Goal: Communication & Community: Answer question/provide support

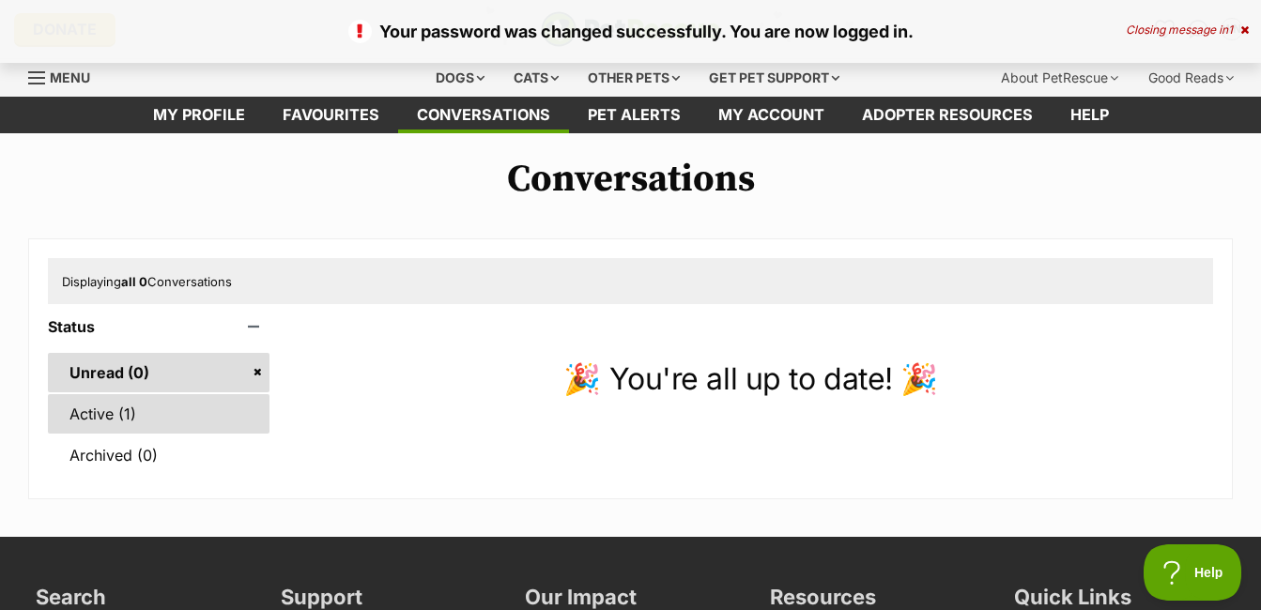
click at [90, 414] on link "Active (1)" at bounding box center [159, 413] width 222 height 39
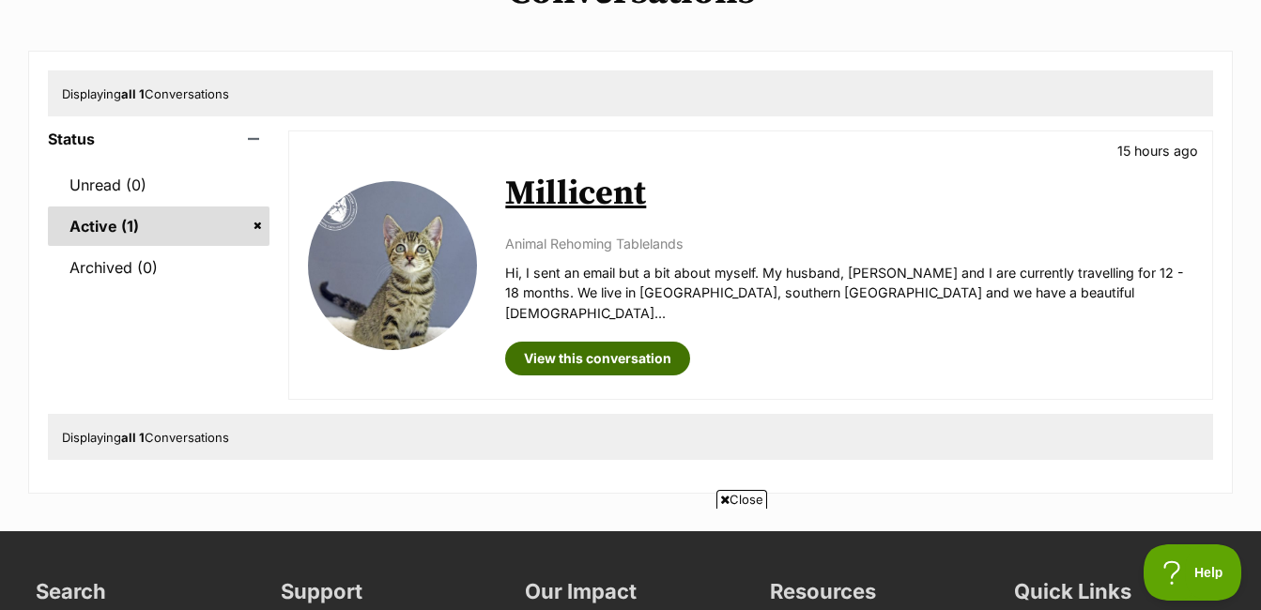
click at [558, 342] on link "View this conversation" at bounding box center [597, 359] width 185 height 34
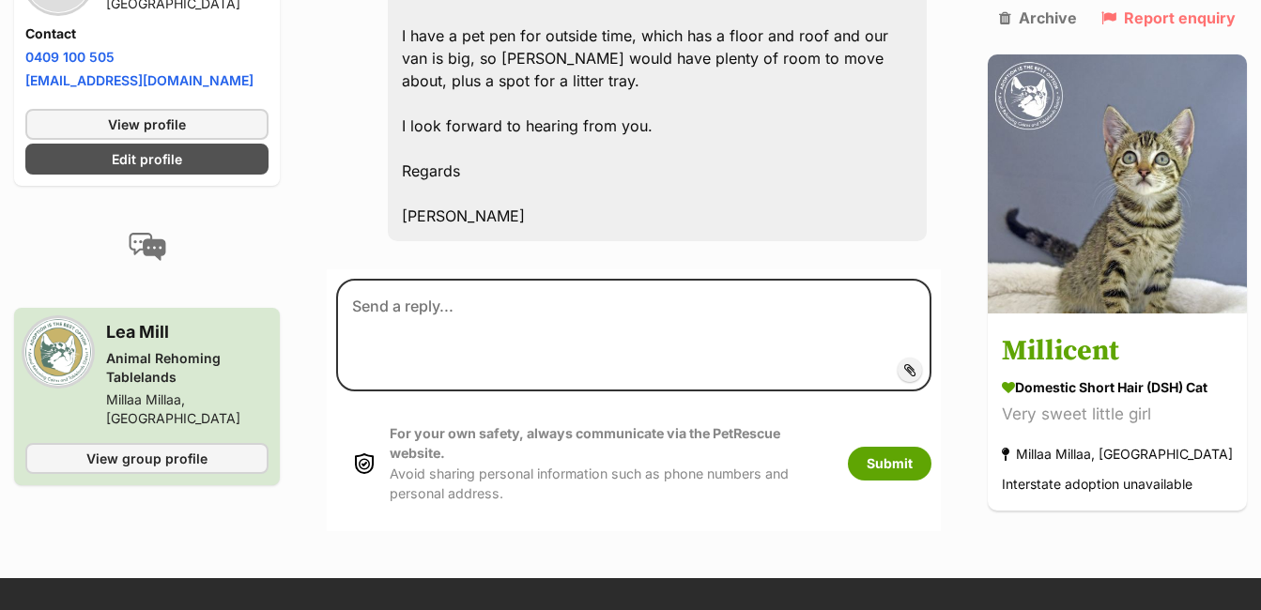
scroll to position [1046, 0]
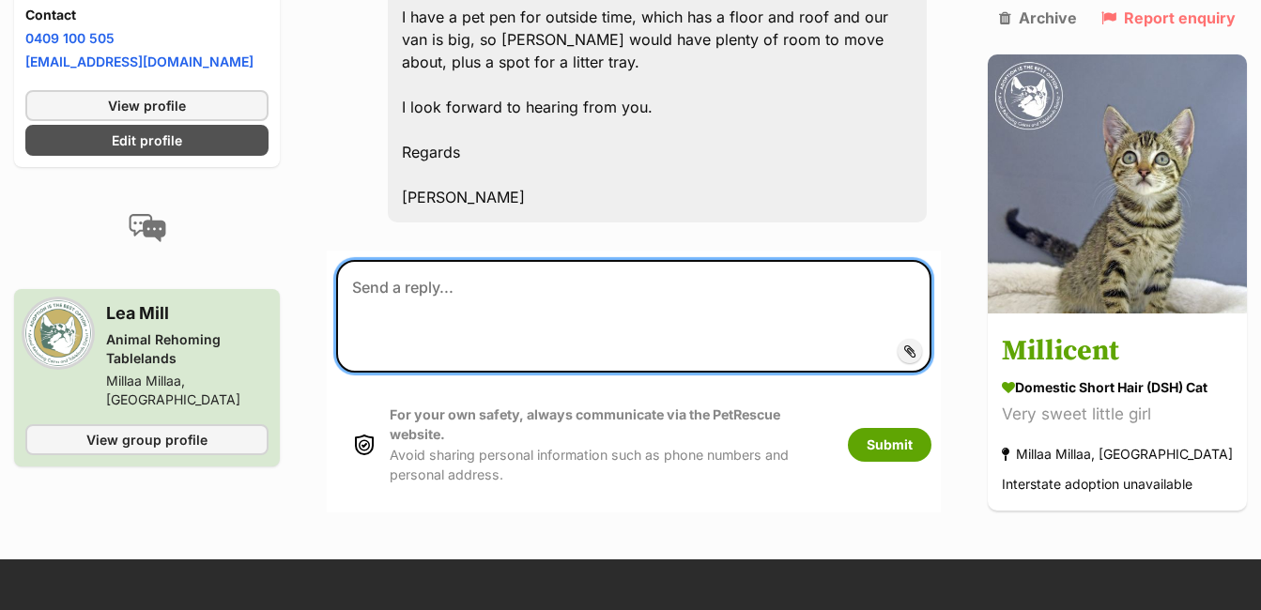
click at [398, 269] on textarea at bounding box center [633, 316] width 595 height 113
type textarea "Good"
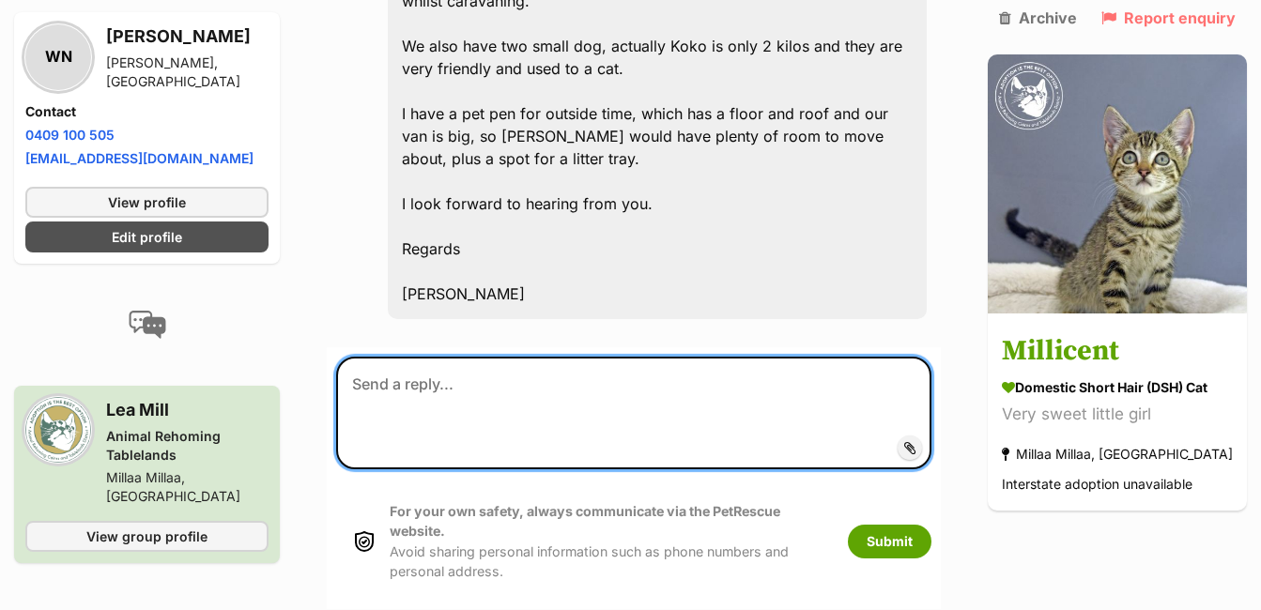
scroll to position [952, 0]
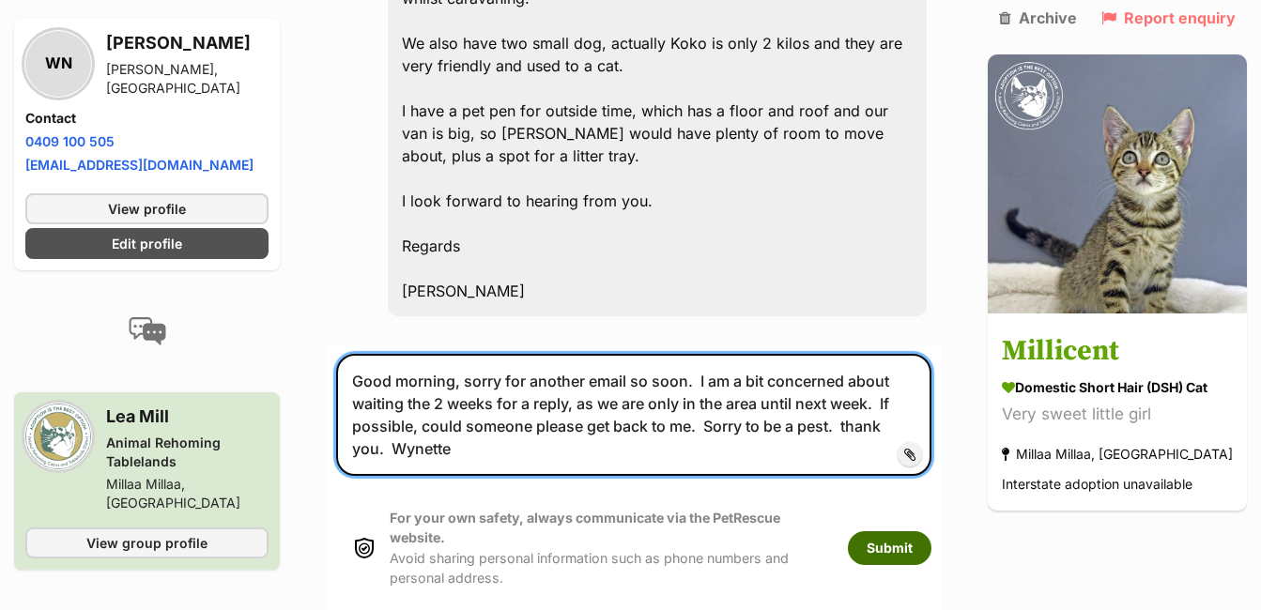
type textarea "Good morning, sorry for another email so soon. I am a bit concerned about waiti…"
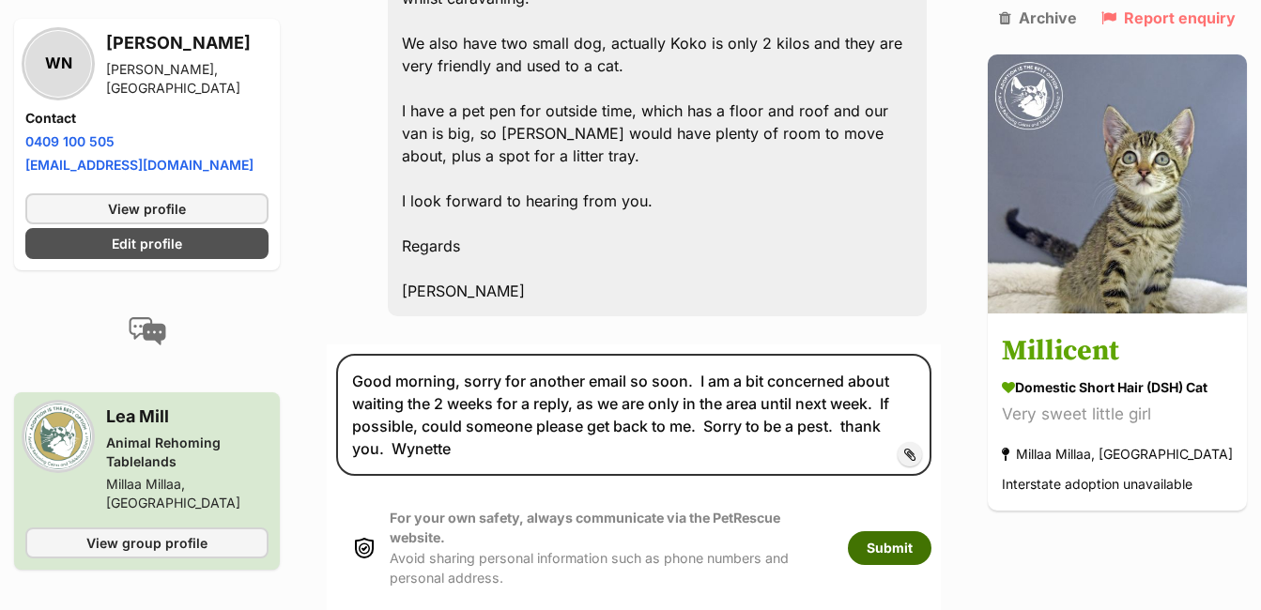
click at [906, 531] on button "Submit" at bounding box center [890, 548] width 84 height 34
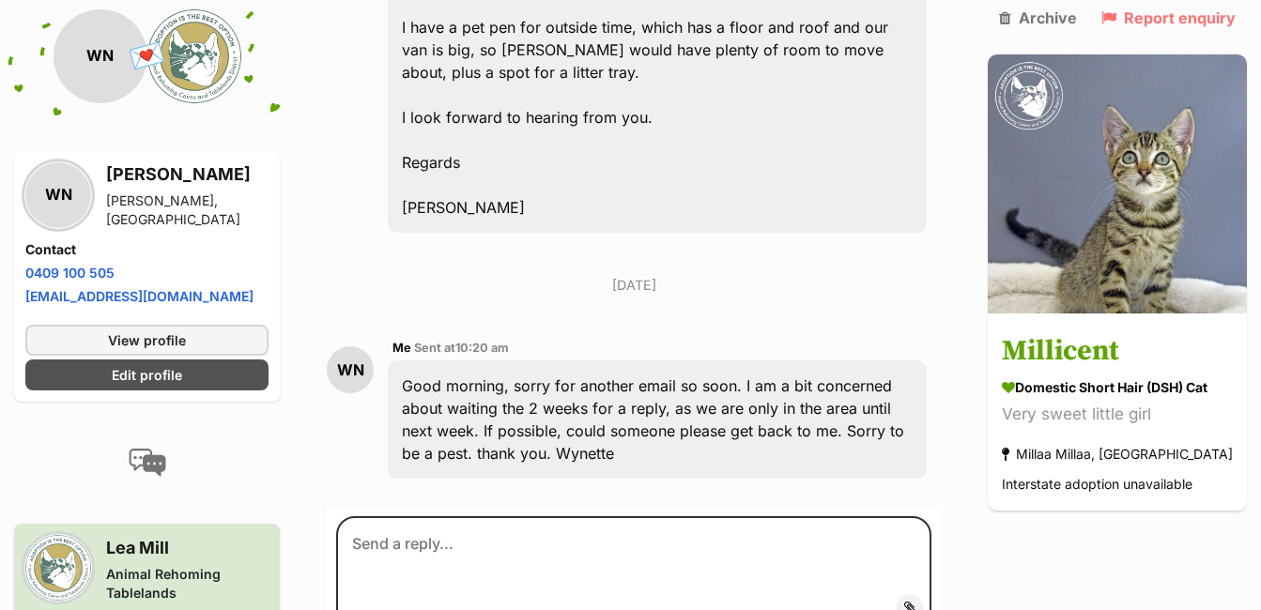
scroll to position [1116, 0]
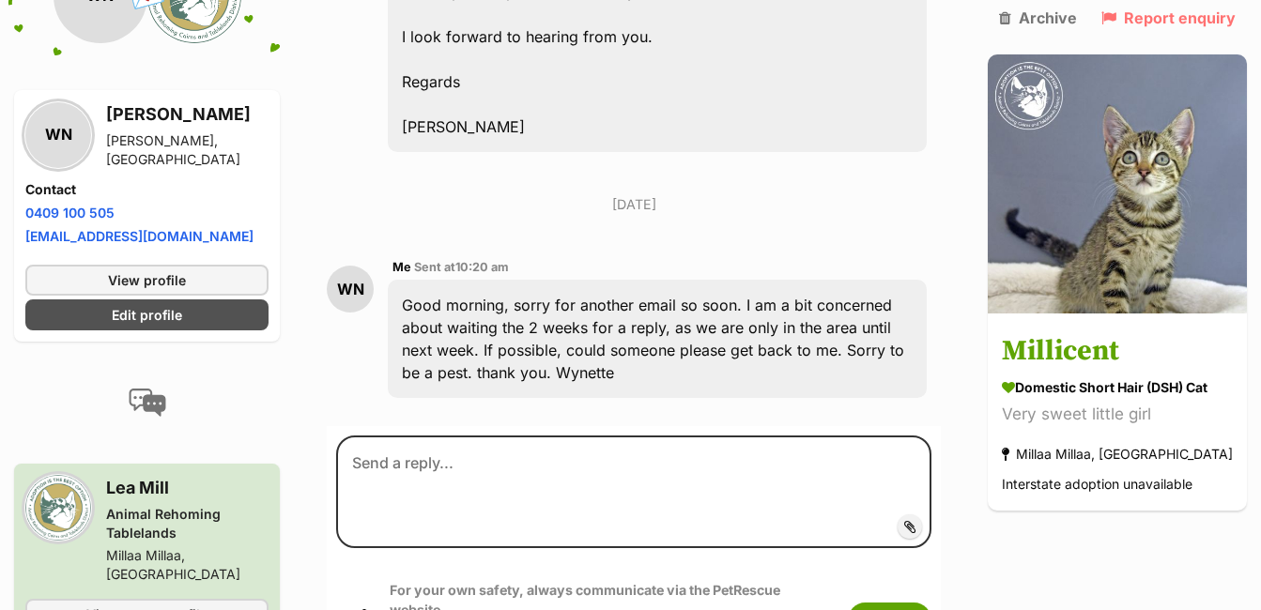
click at [924, 519] on span "Add attachment" at bounding box center [974, 526] width 100 height 15
click at [0, 0] on input "Add attachment" at bounding box center [0, 0] width 0 height 0
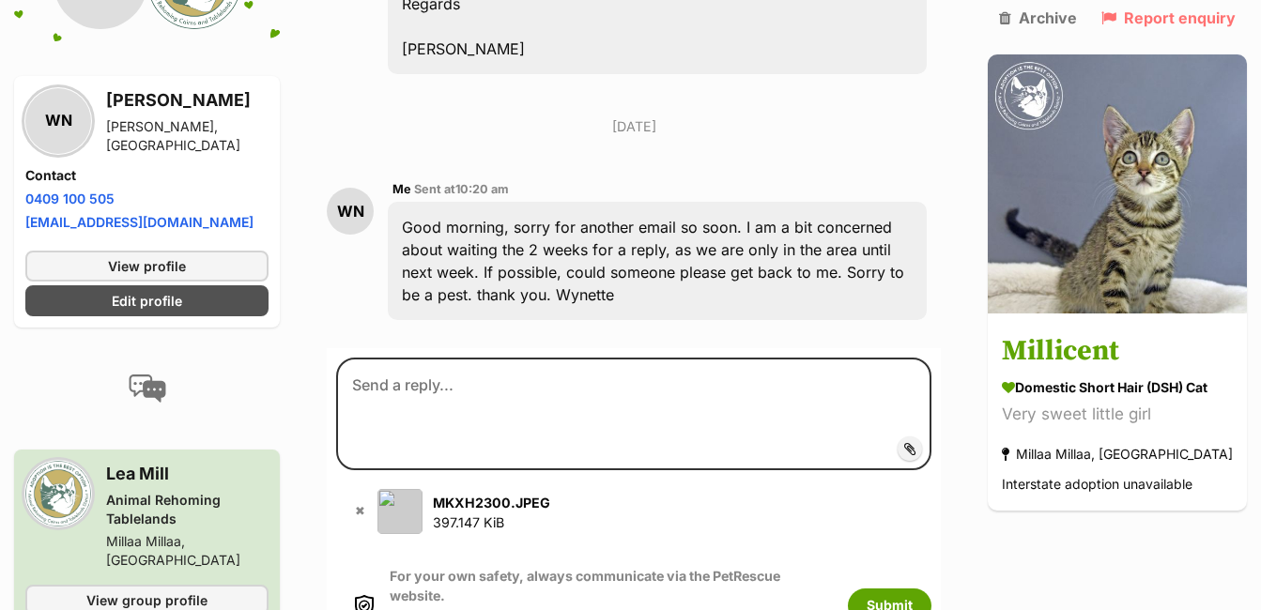
scroll to position [1304, 0]
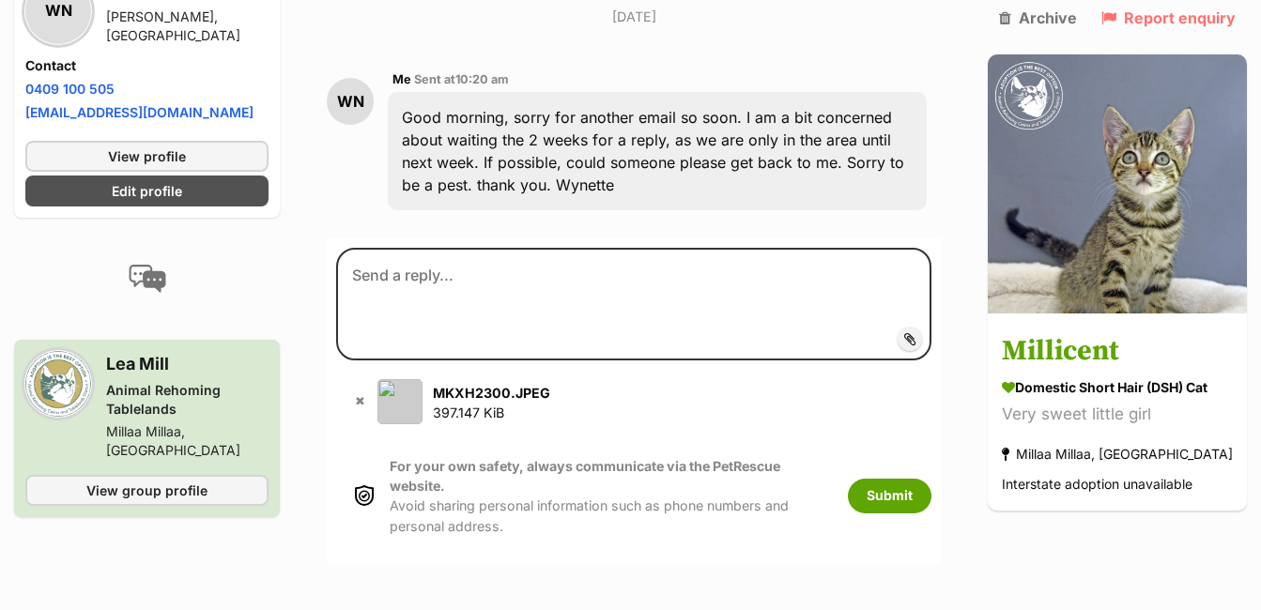
click at [405, 383] on img at bounding box center [399, 401] width 45 height 45
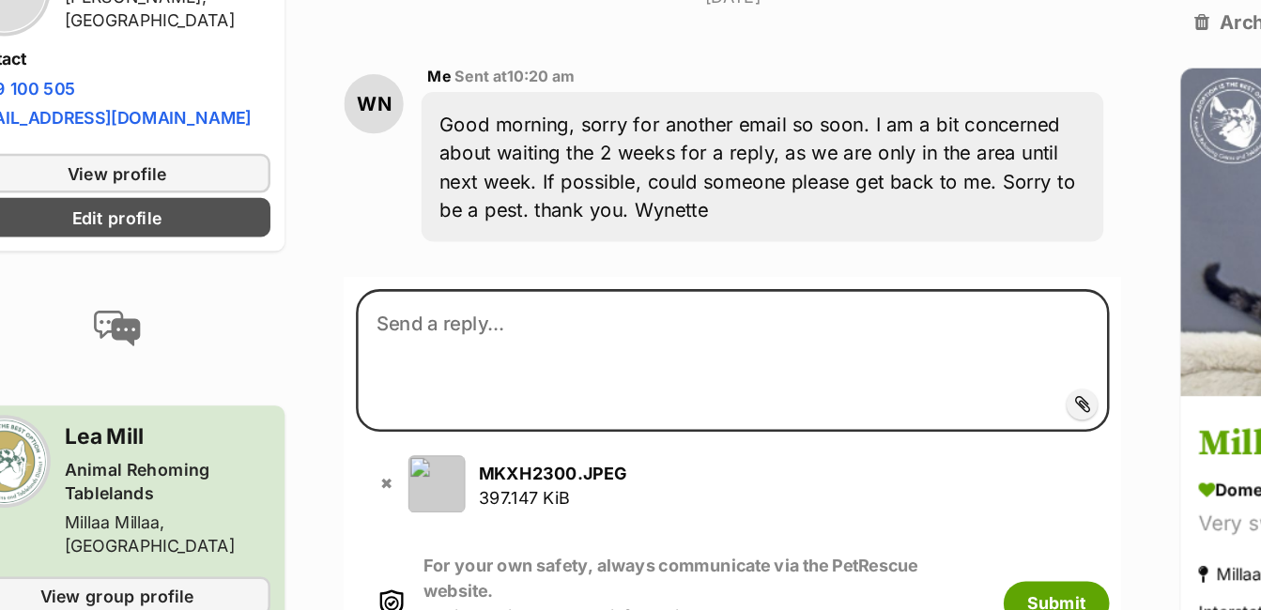
scroll to position [1319, 0]
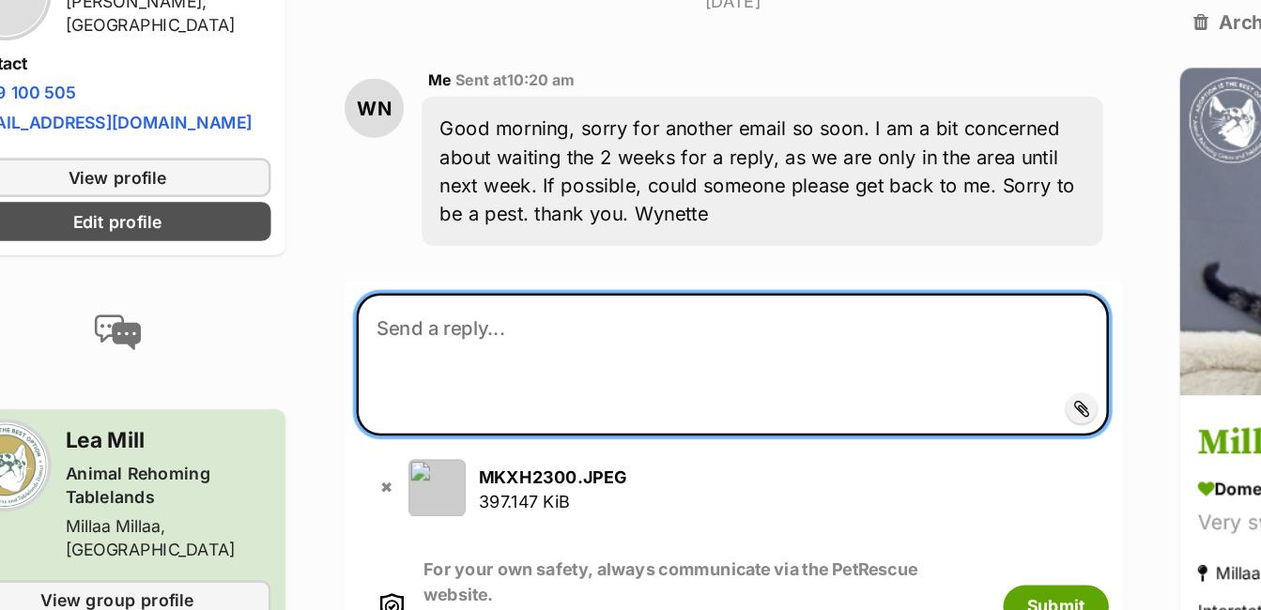
click at [388, 233] on textarea at bounding box center [633, 289] width 595 height 113
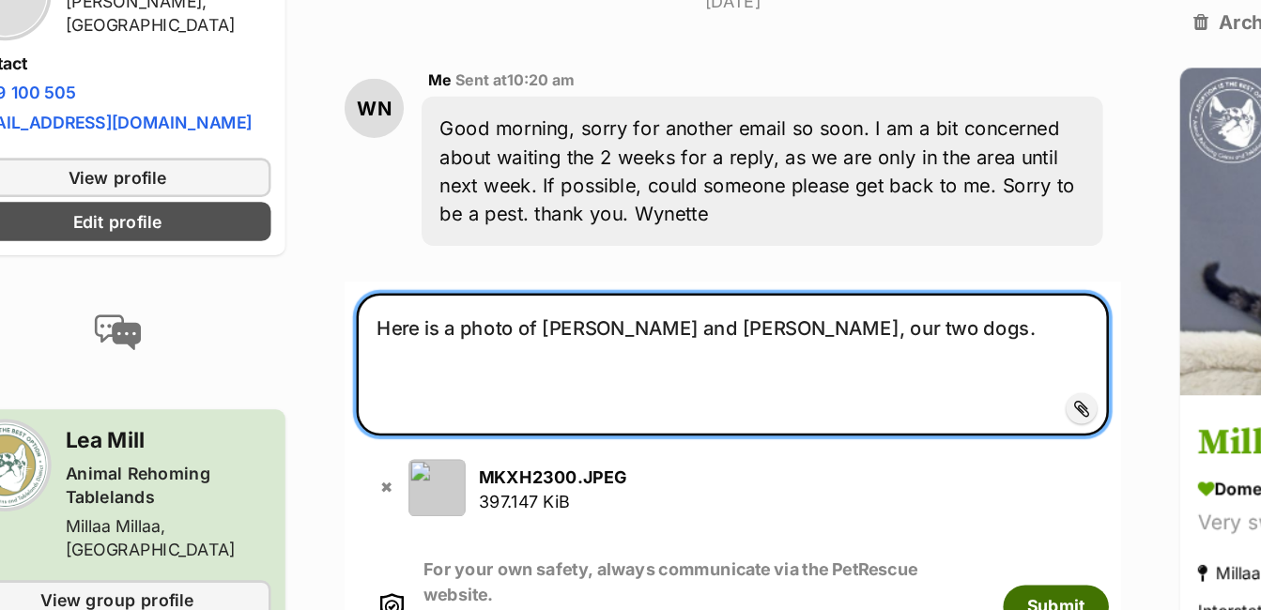
type textarea "Here is a photo of [PERSON_NAME] and [PERSON_NAME], our two dogs."
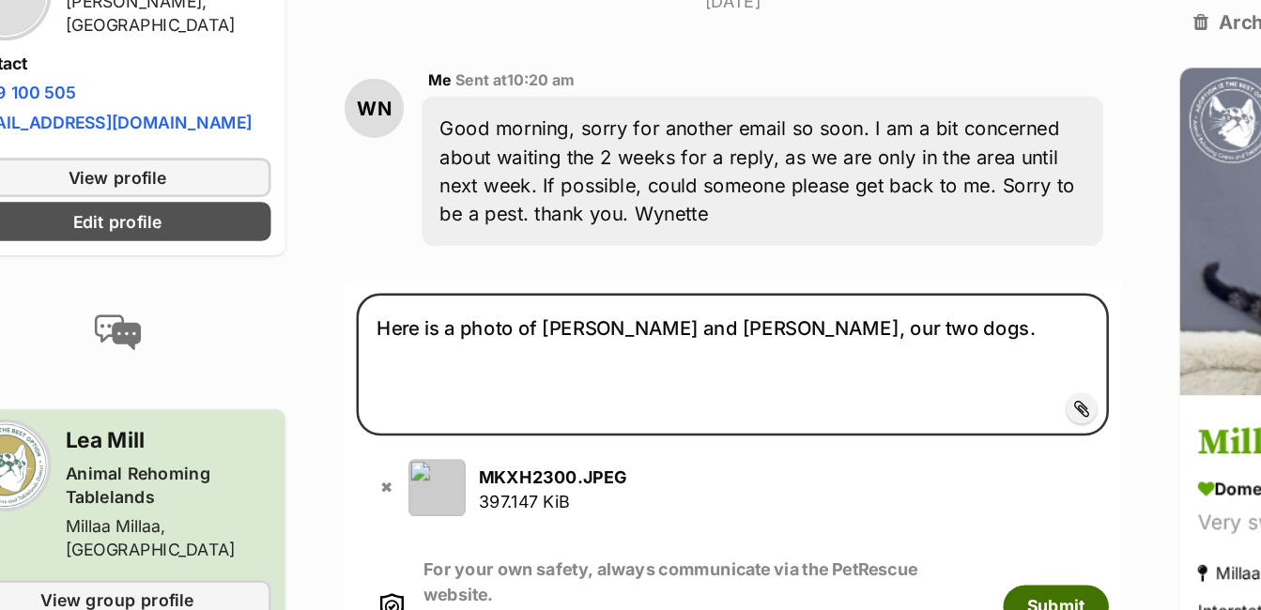
click at [906, 464] on button "Submit" at bounding box center [890, 481] width 84 height 34
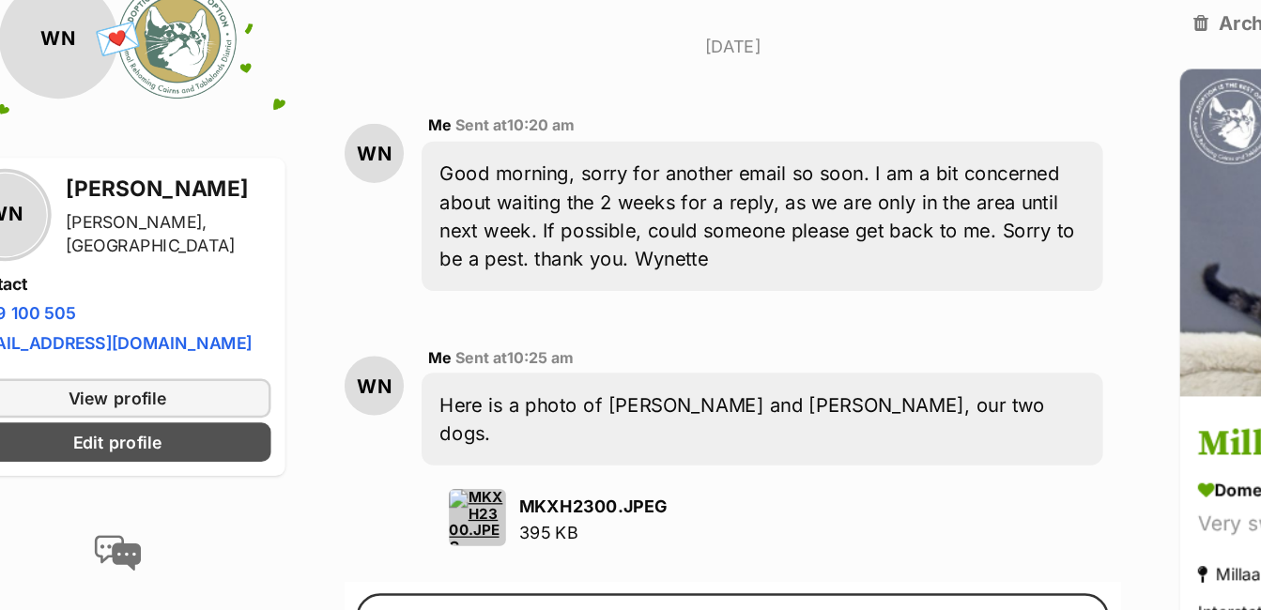
scroll to position [873, 0]
